Goal: Check status: Check status

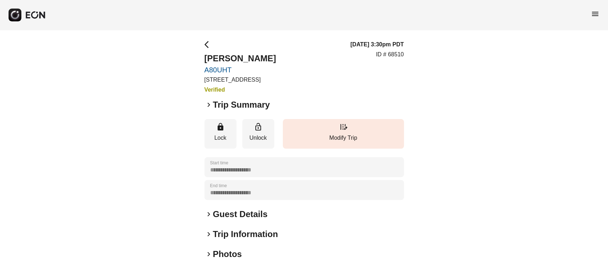
click at [230, 214] on h2 "Guest Details" at bounding box center [240, 213] width 55 height 11
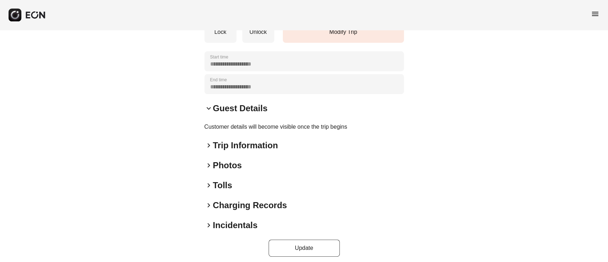
scroll to position [111, 0]
